Goal: Transaction & Acquisition: Purchase product/service

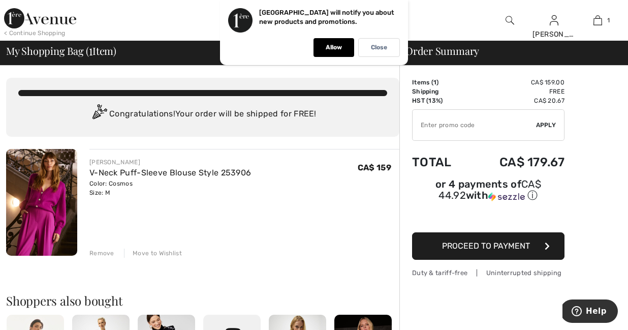
click at [526, 245] on span "Proceed to Payment" at bounding box center [486, 246] width 88 height 10
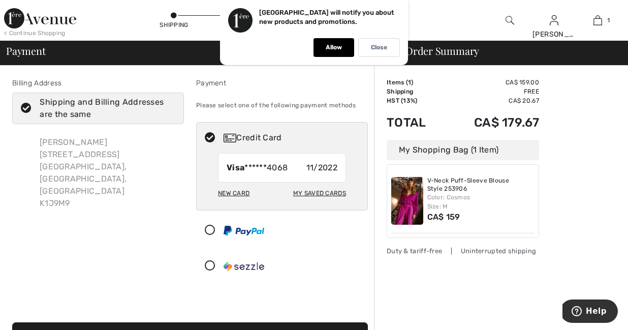
click at [309, 190] on div "My Saved Cards" at bounding box center [319, 192] width 53 height 17
radio input "true"
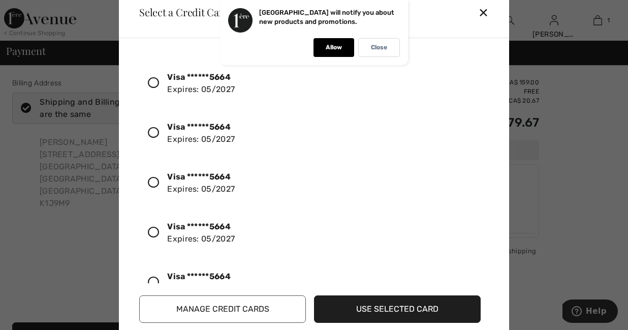
click at [154, 180] on icon at bounding box center [153, 182] width 11 height 11
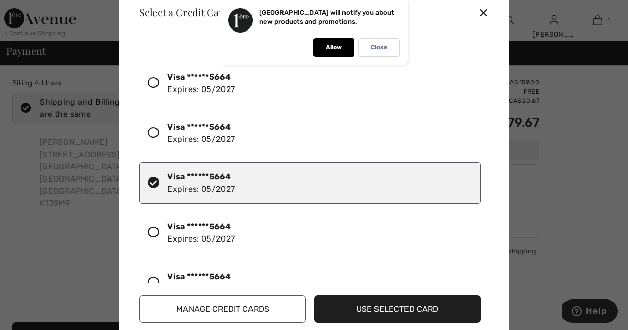
click at [367, 309] on button "Use Selected Card" at bounding box center [397, 308] width 167 height 27
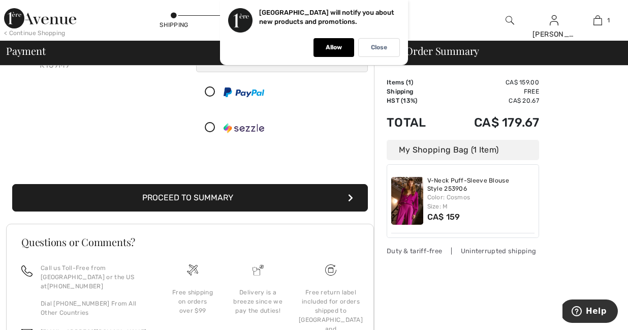
scroll to position [210, 0]
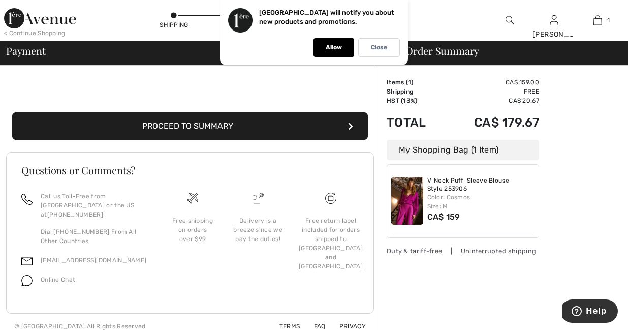
click at [350, 124] on icon "submit" at bounding box center [350, 126] width 5 height 8
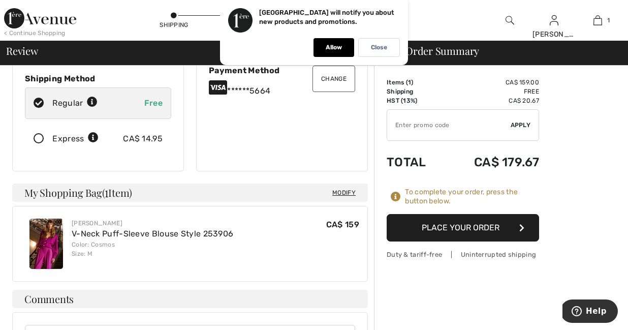
scroll to position [160, 0]
click at [453, 227] on button "Place Your Order" at bounding box center [462, 227] width 152 height 27
